Goal: Browse casually: Explore the website without a specific task or goal

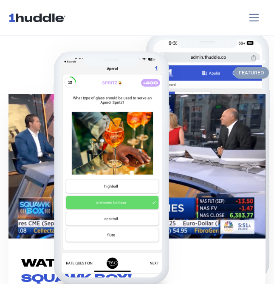
scroll to position [524, 0]
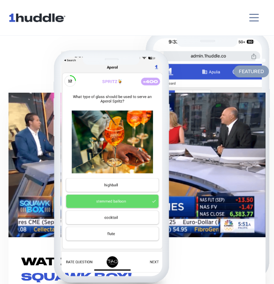
drag, startPoint x: 82, startPoint y: 80, endPoint x: 79, endPoint y: 71, distance: 9.2
click at [82, 79] on img at bounding box center [112, 171] width 153 height 271
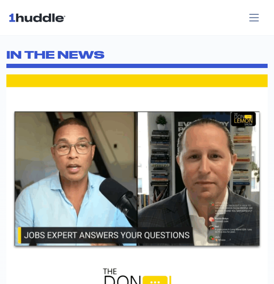
scroll to position [2560, 0]
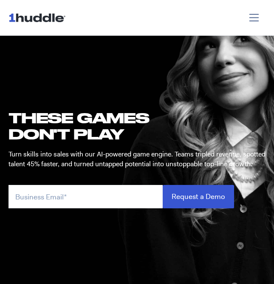
scroll to position [41, 0]
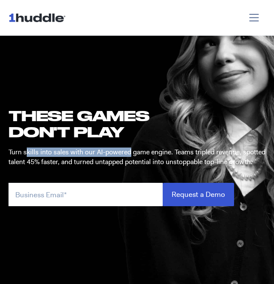
drag, startPoint x: 26, startPoint y: 150, endPoint x: 130, endPoint y: 150, distance: 104.2
click at [130, 150] on p "Turn skills into sales with our AI-powered game engine. Teams tripled revenue, …" at bounding box center [137, 157] width 257 height 19
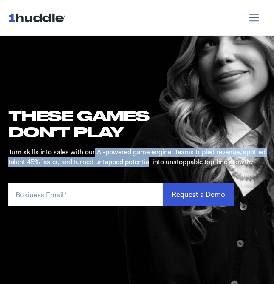
drag, startPoint x: 94, startPoint y: 146, endPoint x: 174, endPoint y: 158, distance: 80.7
click at [176, 158] on p "Turn skills into sales with our AI-powered game engine. Teams tripled revenue, …" at bounding box center [137, 157] width 257 height 19
click at [154, 154] on p "Turn skills into sales with our AI-powered game engine. Teams tripled revenue, …" at bounding box center [137, 157] width 257 height 19
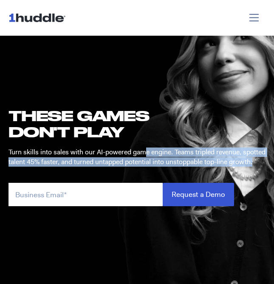
drag, startPoint x: 144, startPoint y: 150, endPoint x: 210, endPoint y: 171, distance: 69.4
click at [210, 171] on div "Turn skills into sales with our AI-powered game engine. Teams tripled revenue, …" at bounding box center [137, 162] width 274 height 28
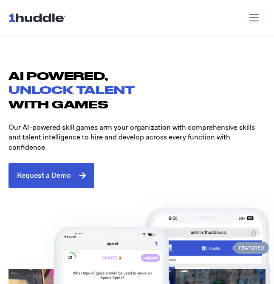
scroll to position [350, 0]
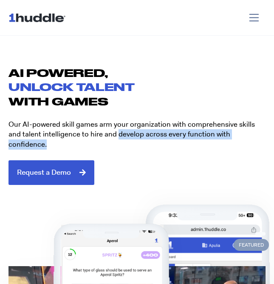
drag, startPoint x: 101, startPoint y: 134, endPoint x: 193, endPoint y: 140, distance: 92.0
click at [193, 140] on div "Our AI-powered skill games arm your organization with comprehensive skills and …" at bounding box center [142, 134] width 266 height 43
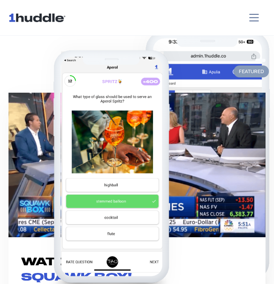
scroll to position [506, 0]
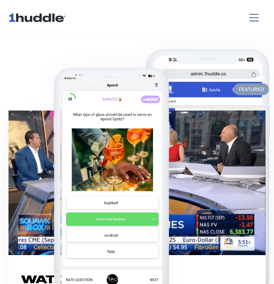
drag, startPoint x: 99, startPoint y: 103, endPoint x: 94, endPoint y: 142, distance: 39.4
click at [94, 142] on img at bounding box center [112, 189] width 153 height 271
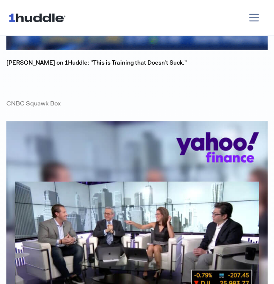
scroll to position [3190, 0]
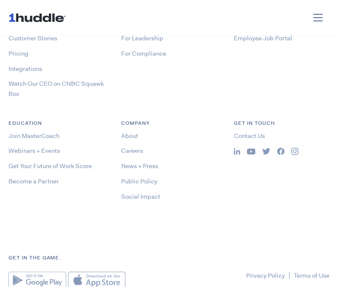
scroll to position [4054, 0]
